Goal: Navigation & Orientation: Find specific page/section

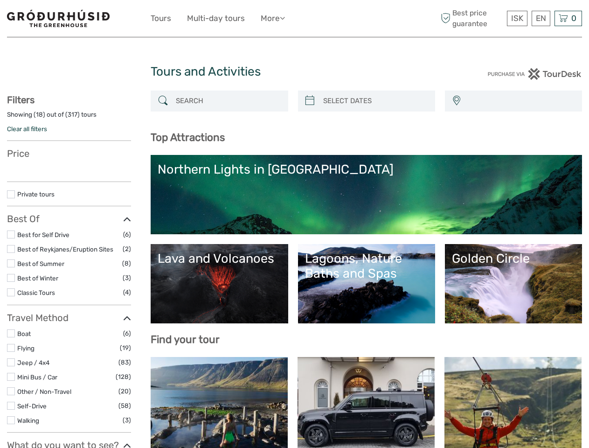
select select
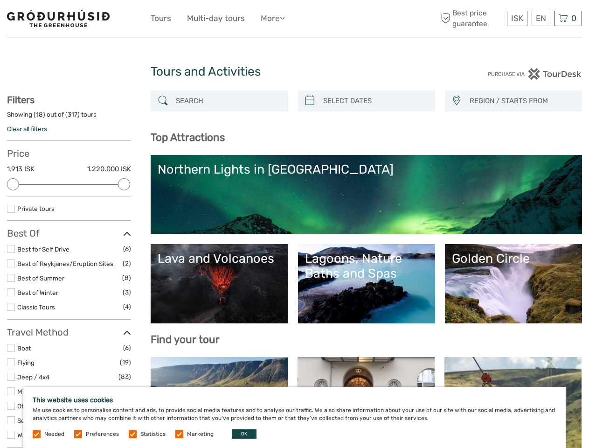
click at [294, 19] on ul "Tours Multi-day tours More Travel Articles Travel Articles" at bounding box center [225, 19] width 148 height 14
click at [274, 18] on link "More" at bounding box center [273, 19] width 24 height 14
click at [285, 18] on icon at bounding box center [282, 18] width 5 height 8
click at [517, 18] on span "ISK" at bounding box center [517, 18] width 12 height 9
click at [541, 18] on div "EN English Español Deutsch" at bounding box center [541, 18] width 19 height 15
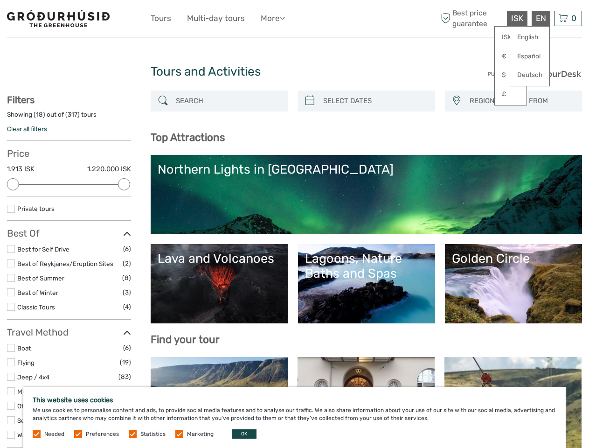
click at [568, 18] on div "0 Items Total 0 ISK Checkout The shopping cart is empty." at bounding box center [569, 18] width 28 height 15
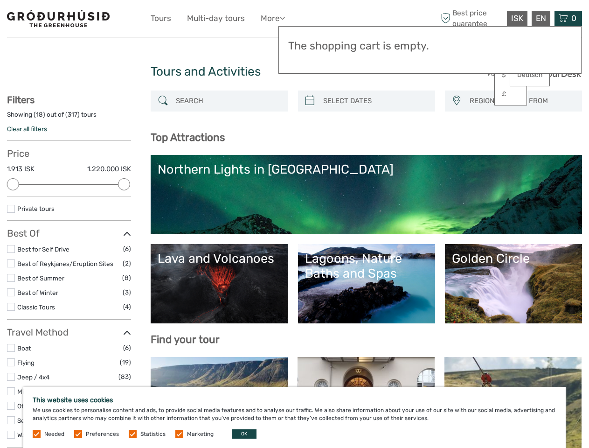
click at [13, 184] on div at bounding box center [13, 184] width 12 height 12
